Goal: Task Accomplishment & Management: Complete application form

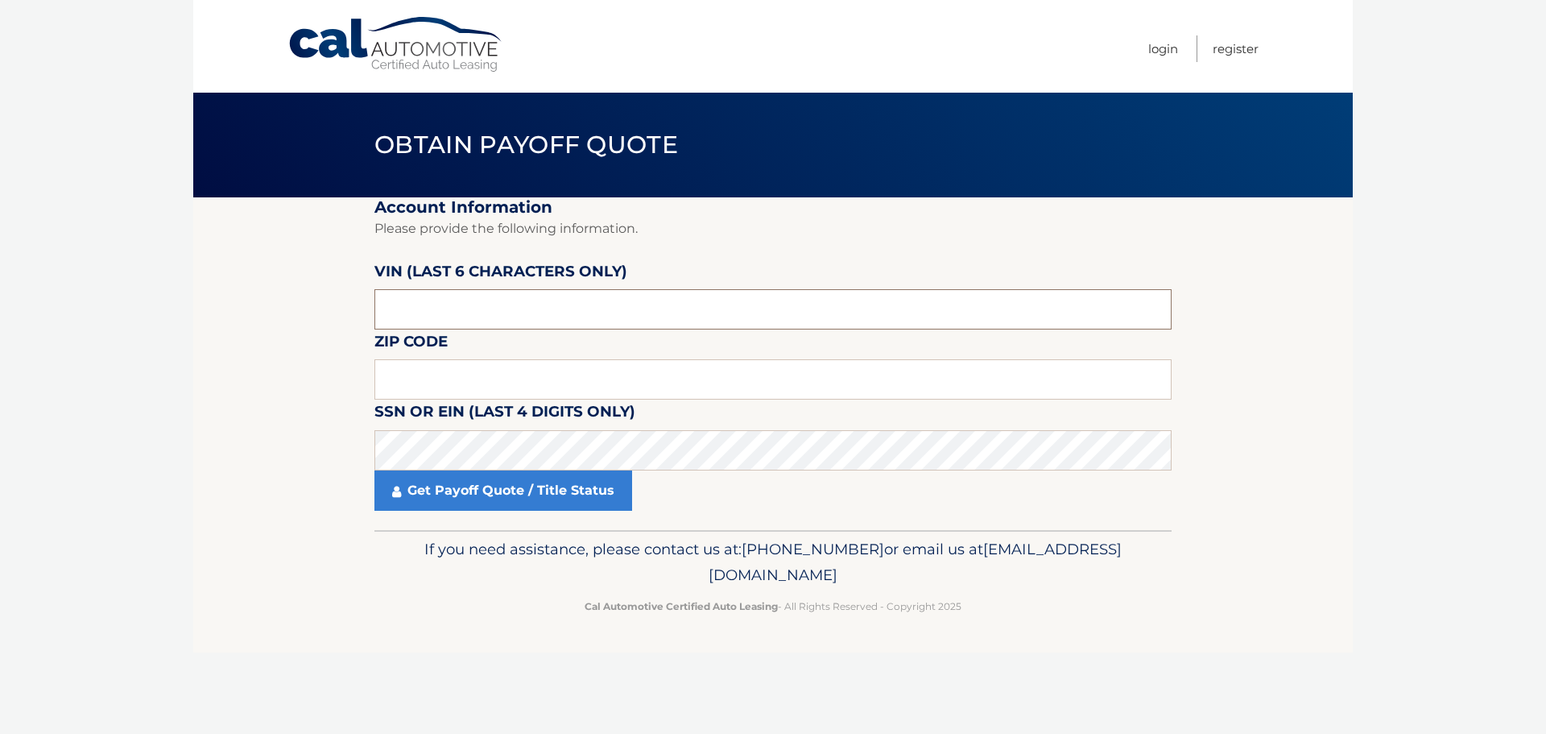
click at [453, 314] on input "text" at bounding box center [773, 309] width 797 height 40
click at [433, 383] on input "text" at bounding box center [773, 379] width 797 height 40
type input "11716"
click at [424, 322] on input "text" at bounding box center [773, 309] width 797 height 40
click at [401, 312] on input "text" at bounding box center [773, 309] width 797 height 40
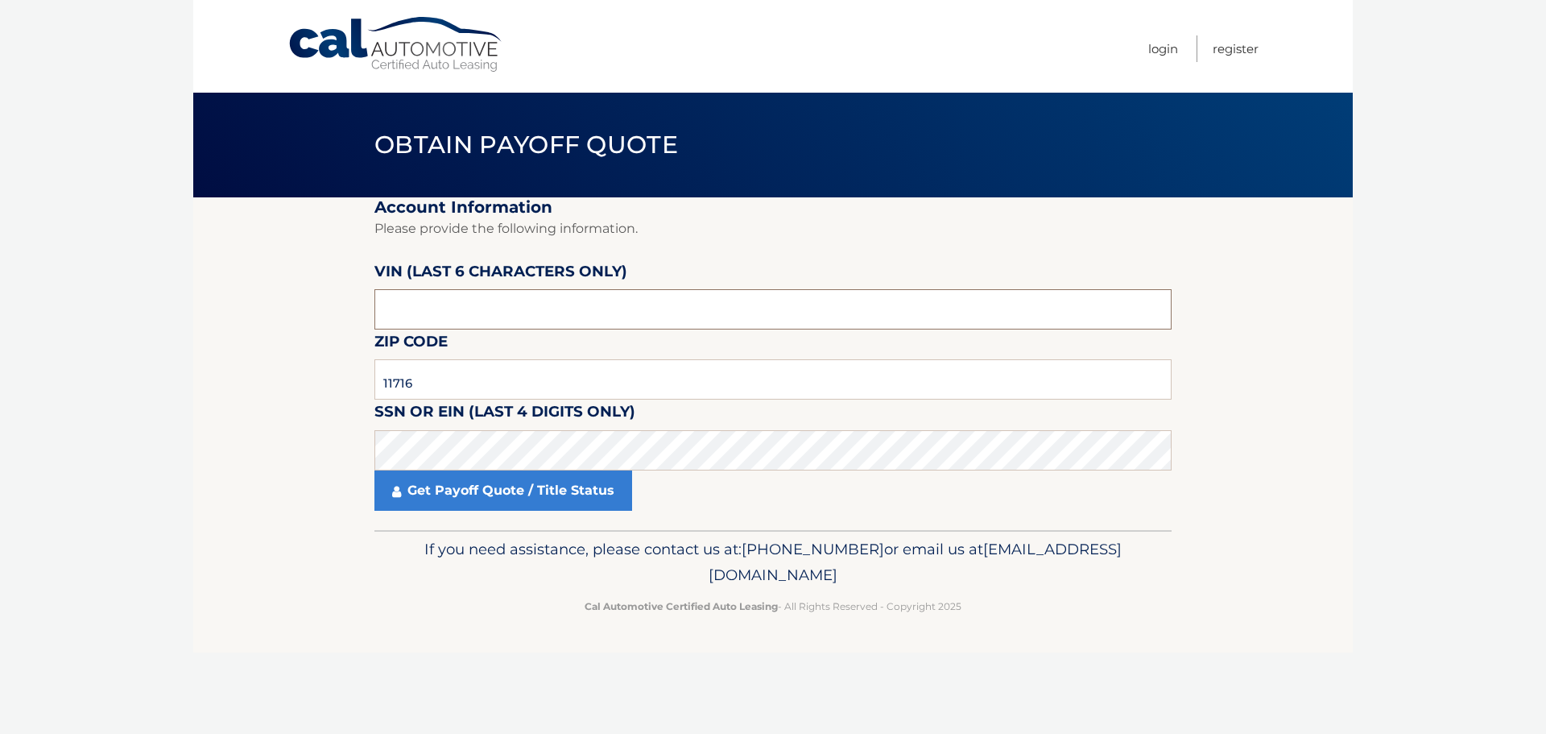
type input "2*****"
type input "328123"
click button "For Originating Dealer" at bounding box center [0, 0] width 0 height 0
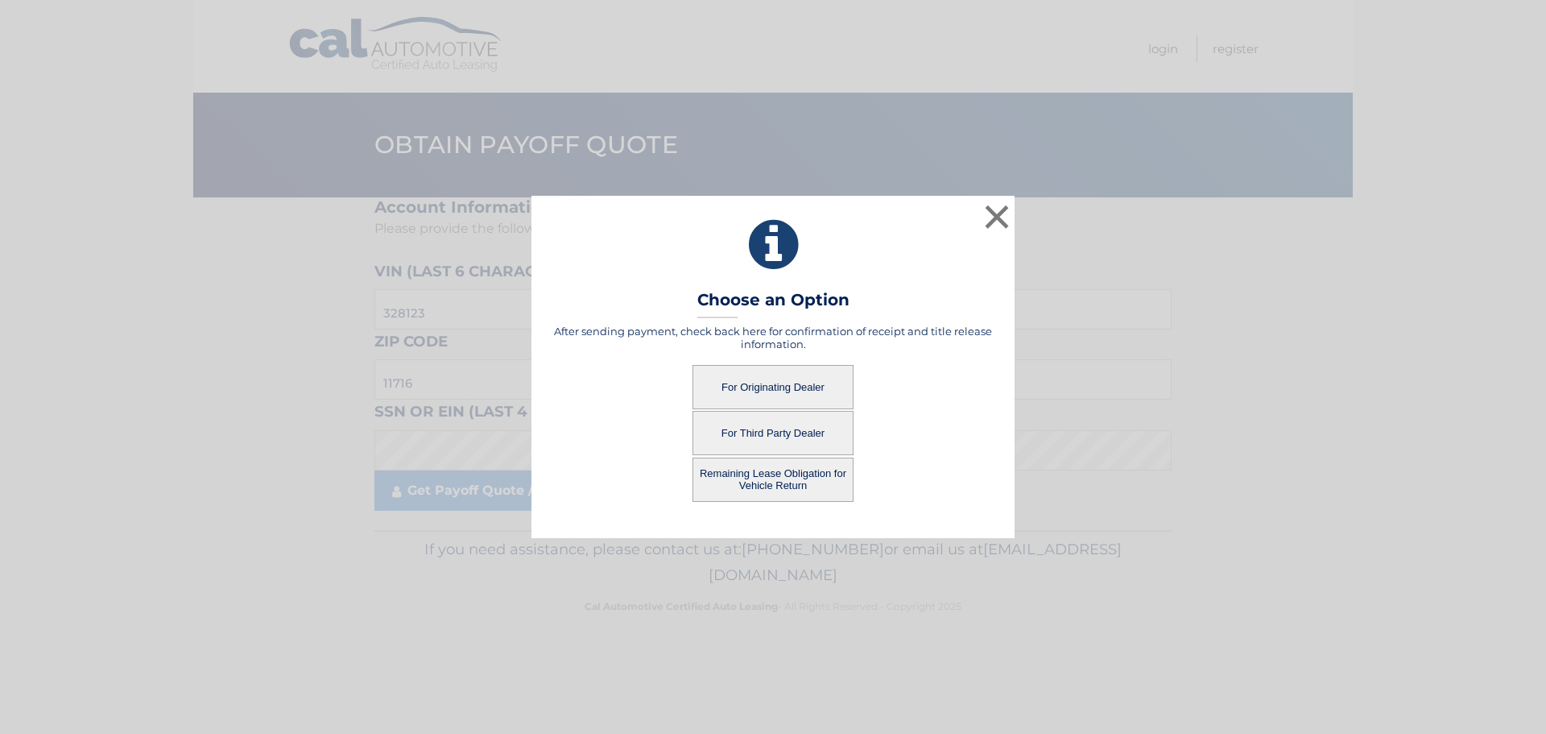
click at [745, 384] on button "For Originating Dealer" at bounding box center [773, 387] width 161 height 44
